Goal: Navigation & Orientation: Find specific page/section

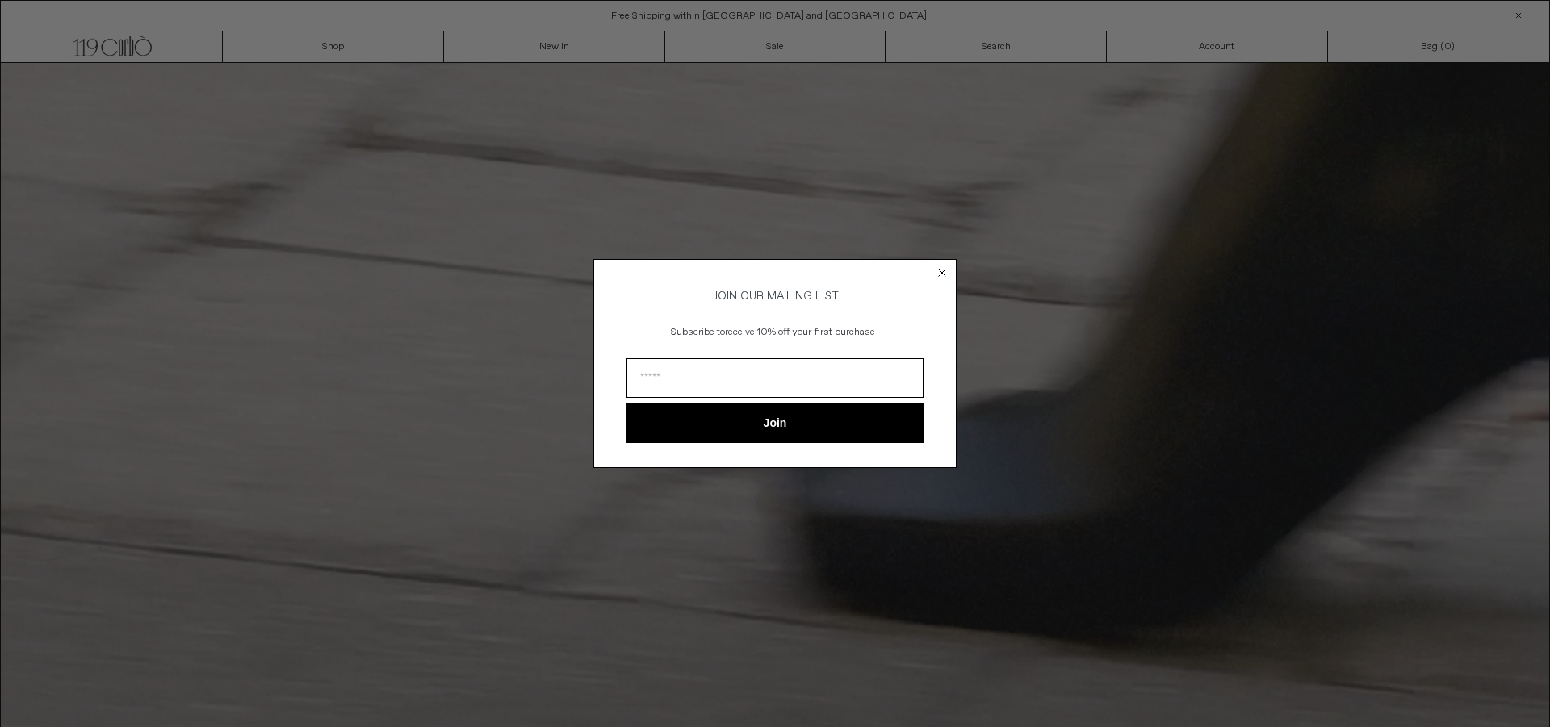
click at [936, 265] on icon "Close dialog" at bounding box center [942, 273] width 16 height 16
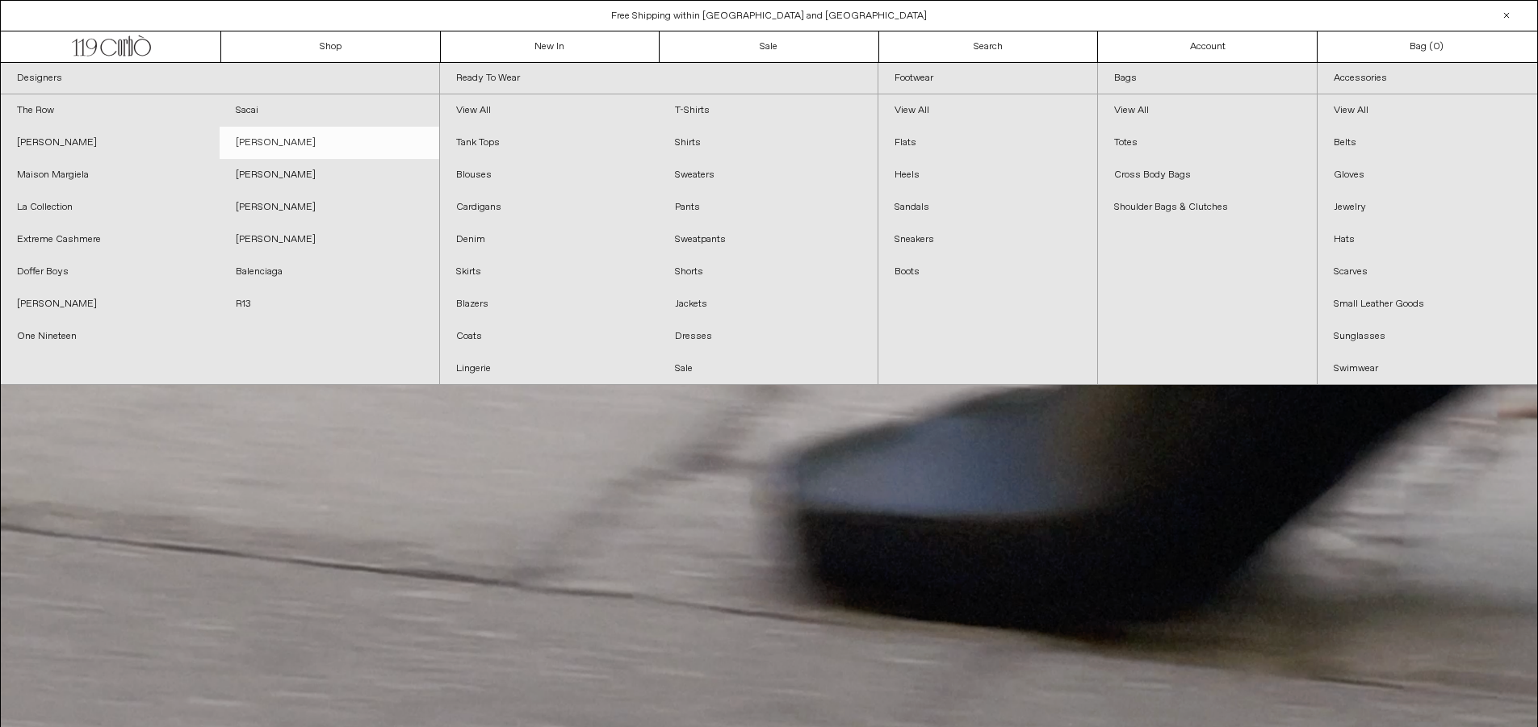
click at [271, 144] on link "[PERSON_NAME]" at bounding box center [329, 143] width 219 height 32
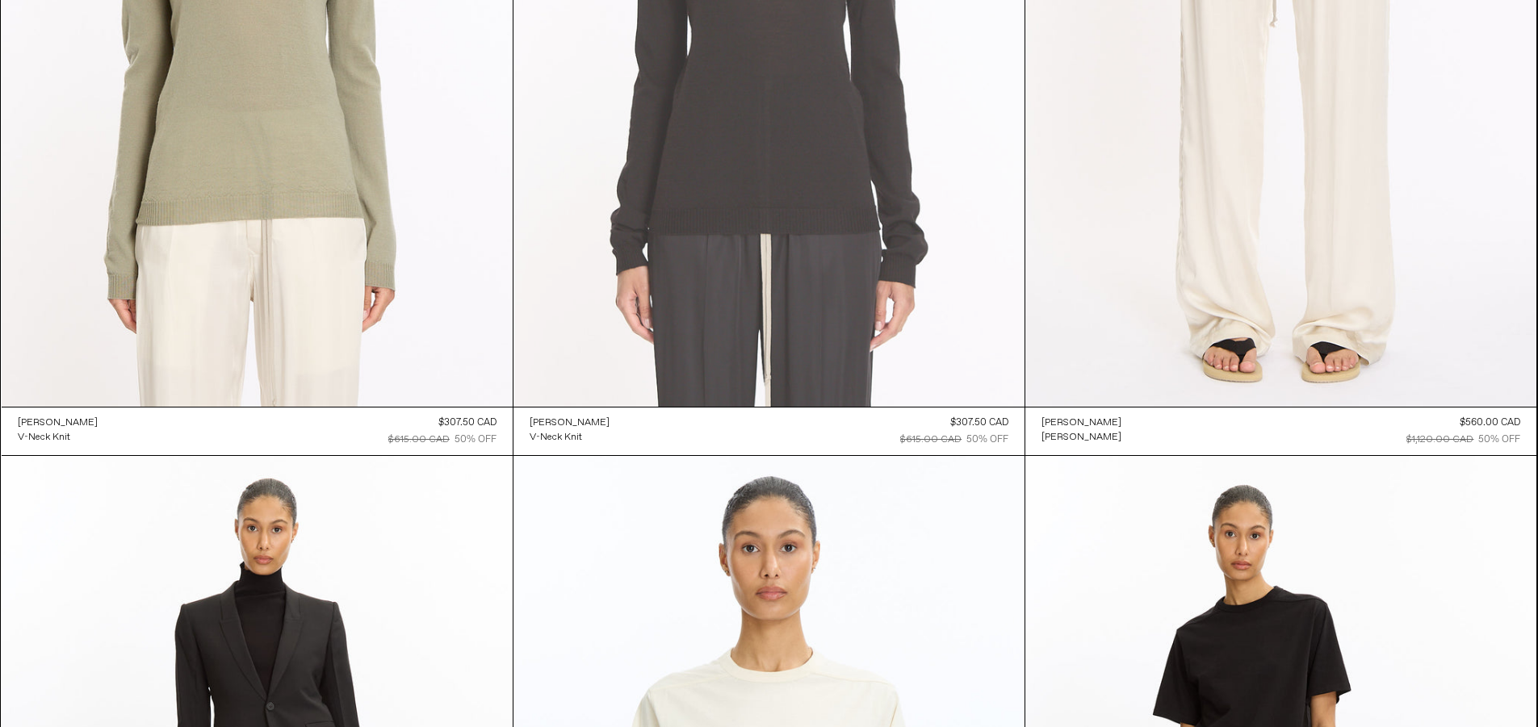
scroll to position [6295, 0]
